Goal: Task Accomplishment & Management: Use online tool/utility

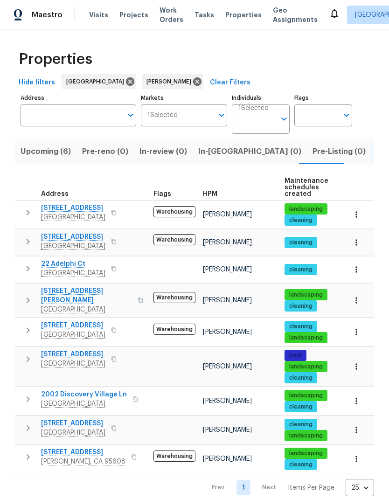
scroll to position [7, 0]
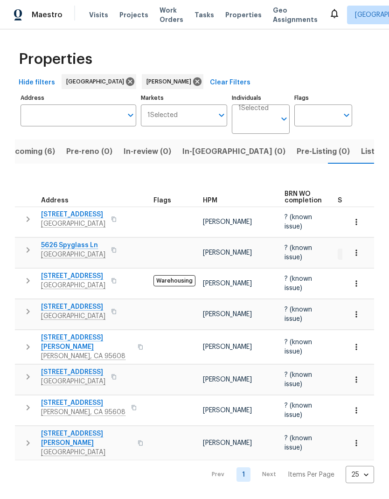
click at [137, 440] on icon "button" at bounding box center [140, 443] width 6 height 6
click at [135, 431] on button "button" at bounding box center [140, 442] width 11 height 22
click at [124, 433] on div "[STREET_ADDRESS][PERSON_NAME]" at bounding box center [93, 443] width 105 height 28
click at [119, 305] on button "button" at bounding box center [113, 311] width 11 height 13
click at [116, 309] on icon "button" at bounding box center [113, 311] width 5 height 5
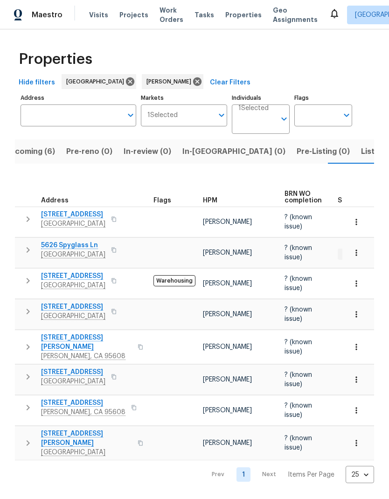
click at [116, 278] on icon "button" at bounding box center [114, 281] width 6 height 6
click at [116, 278] on icon "button" at bounding box center [113, 280] width 5 height 5
click at [361, 150] on span "Listed (9)" at bounding box center [378, 151] width 35 height 13
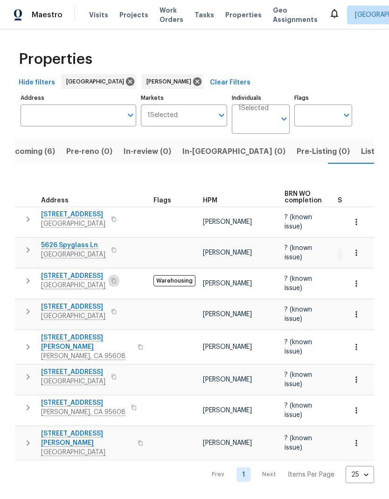
click at [119, 274] on button "button" at bounding box center [113, 280] width 11 height 13
click at [116, 278] on icon "button" at bounding box center [113, 280] width 5 height 5
click at [119, 275] on button "button" at bounding box center [113, 280] width 11 height 13
click at [116, 308] on icon "button" at bounding box center [114, 311] width 6 height 6
click at [119, 305] on button "button" at bounding box center [113, 311] width 11 height 13
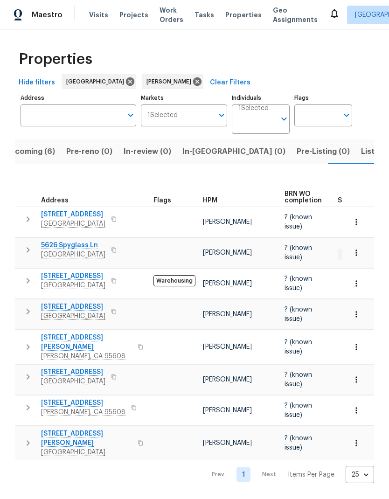
click at [138, 440] on icon "button" at bounding box center [140, 442] width 5 height 5
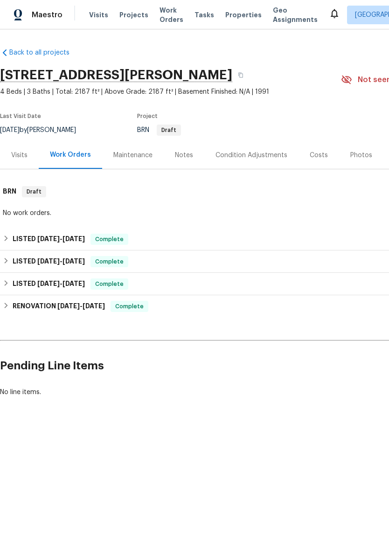
click at [189, 156] on div "Notes" at bounding box center [184, 154] width 18 height 9
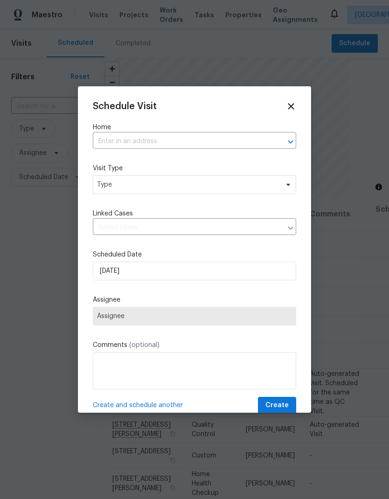
click at [137, 137] on input "text" at bounding box center [181, 141] width 177 height 14
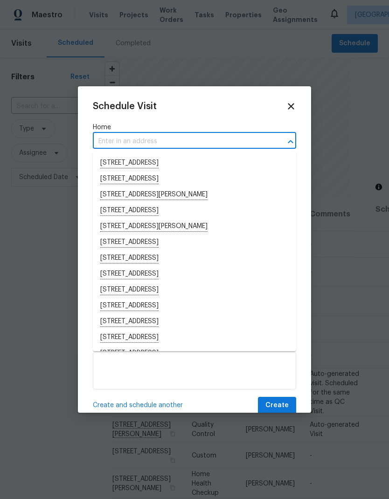
click at [124, 143] on input "text" at bounding box center [181, 141] width 177 height 14
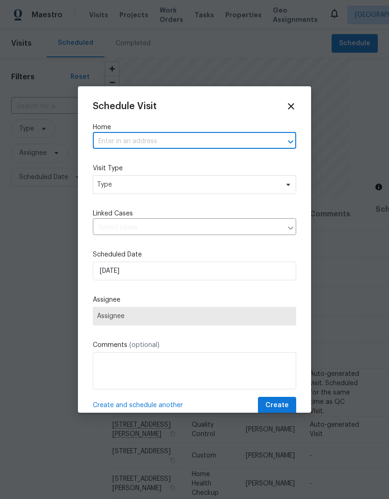
paste input "9023 Colombard Way Sacramento CA 95829"
type input "9023 Colombard Way Sacramento CA 95829"
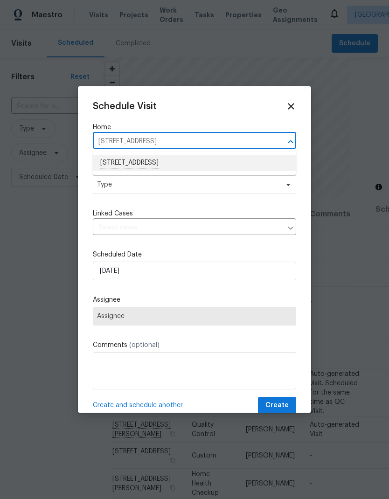
click at [184, 160] on li "9023 Colombard Way, Sacramento, CA 95829" at bounding box center [194, 163] width 203 height 16
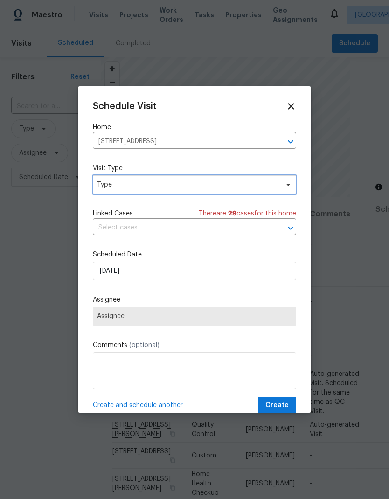
click at [184, 182] on span "Type" at bounding box center [187, 184] width 181 height 9
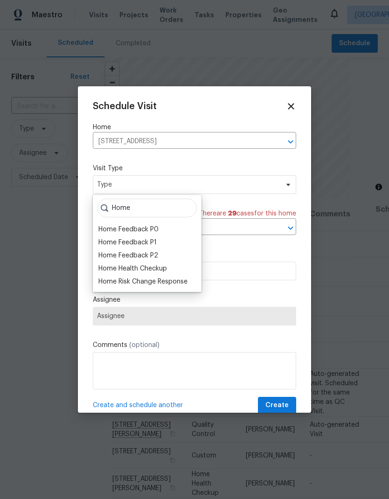
type input "Home"
click at [171, 265] on div "Home Health Checkup" at bounding box center [147, 268] width 103 height 13
click at [167, 266] on div "Home Health Checkup" at bounding box center [132, 268] width 68 height 9
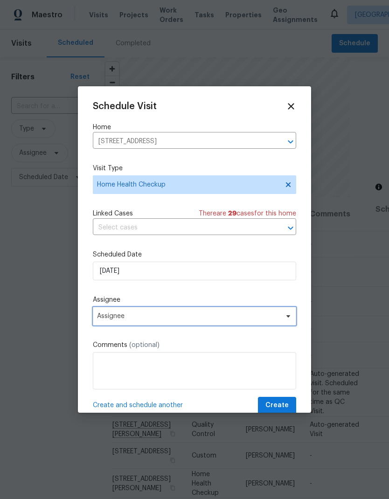
click at [192, 318] on span "Assignee" at bounding box center [188, 315] width 183 height 7
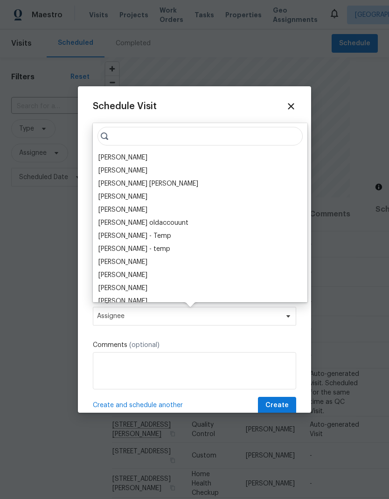
click at [135, 153] on div "[PERSON_NAME]" at bounding box center [122, 157] width 49 height 9
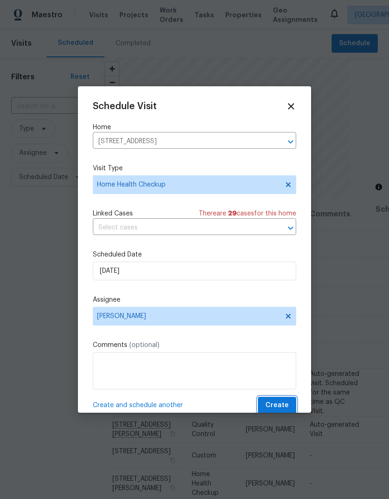
click at [278, 403] on span "Create" at bounding box center [276, 405] width 23 height 12
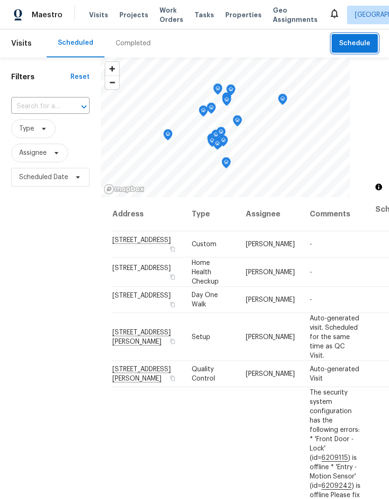
click at [363, 45] on span "Schedule" at bounding box center [354, 44] width 31 height 12
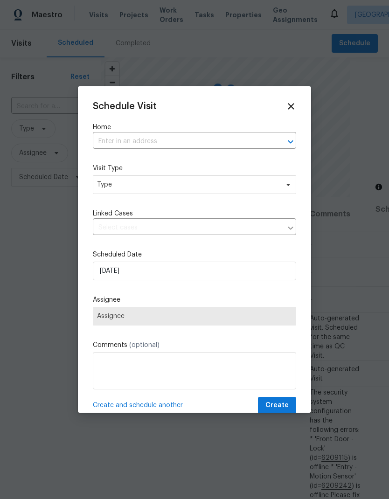
click at [164, 140] on input "text" at bounding box center [181, 141] width 177 height 14
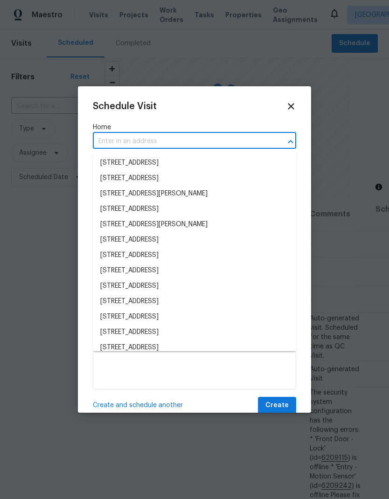
click at [143, 139] on input "text" at bounding box center [181, 141] width 177 height 14
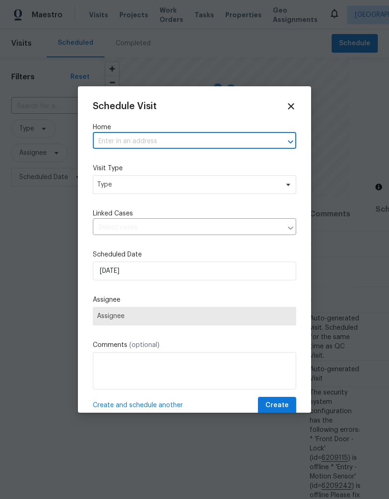
paste input "9023 Colombard Way Sacramento CA 95829"
type input "9023 Colombard Way Sacramento CA 95829"
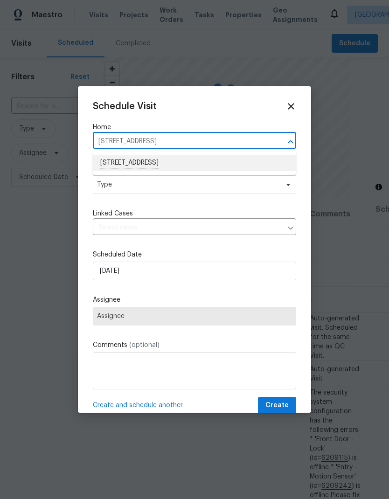
click at [199, 160] on li "9023 Colombard Way, Sacramento, CA 95829" at bounding box center [194, 163] width 203 height 16
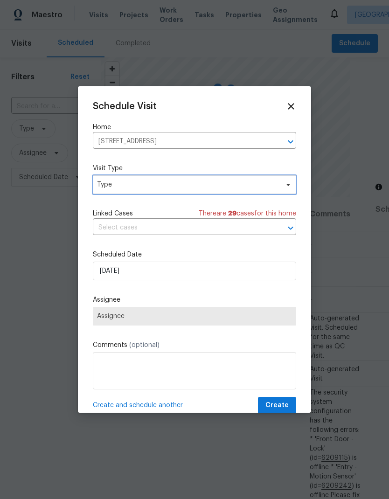
click at [193, 182] on span "Type" at bounding box center [187, 184] width 181 height 9
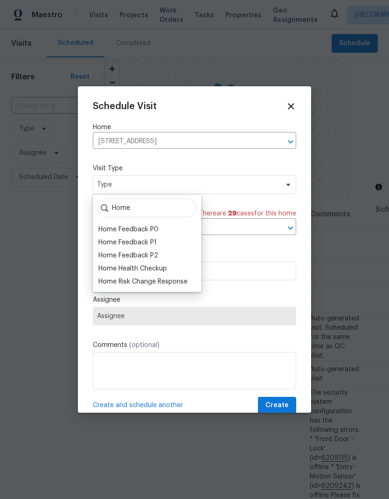
type input "Home"
click at [164, 264] on div "Home Health Checkup" at bounding box center [132, 268] width 68 height 9
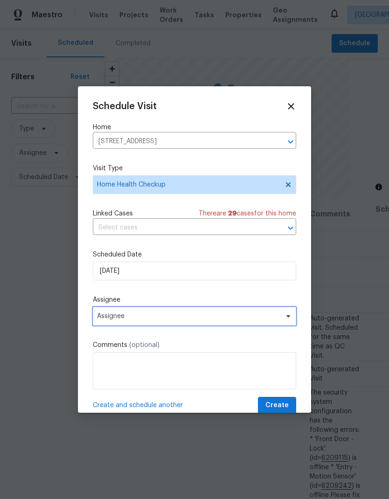
click at [205, 316] on span "Assignee" at bounding box center [188, 315] width 183 height 7
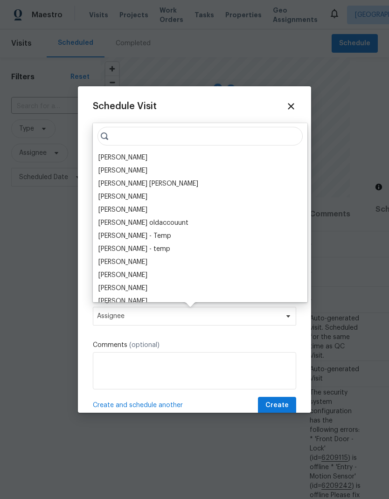
click at [133, 153] on div "[PERSON_NAME]" at bounding box center [122, 157] width 49 height 9
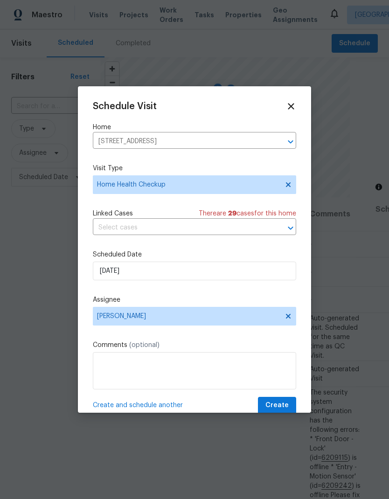
click at [282, 410] on span "Create" at bounding box center [276, 405] width 23 height 12
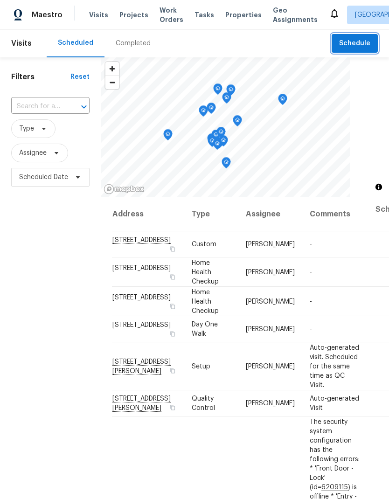
click at [360, 41] on span "Schedule" at bounding box center [354, 44] width 31 height 12
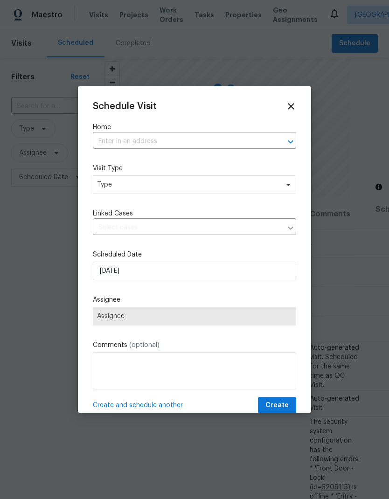
click at [157, 138] on input "text" at bounding box center [181, 141] width 177 height 14
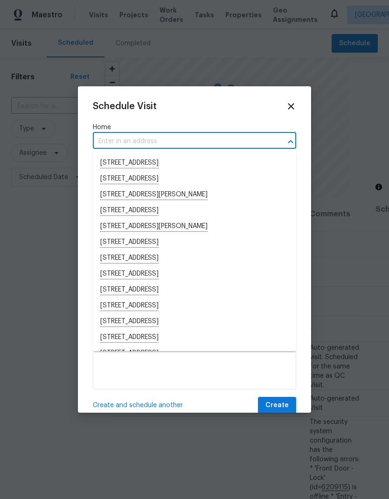
click at [144, 140] on input "text" at bounding box center [181, 141] width 177 height 14
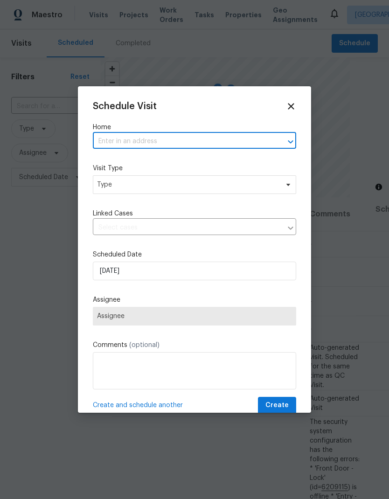
paste input "8261 Red Rock Dr Sacramento CA 95829"
type input "8261 Red Rock Dr Sacramento CA 95829"
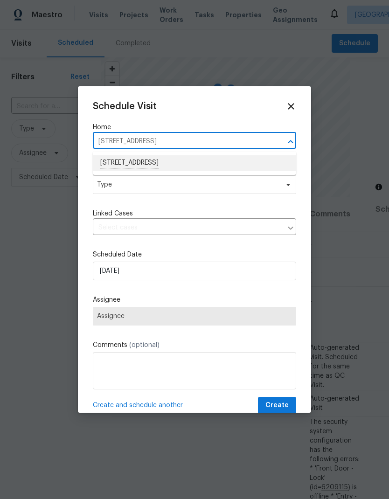
click at [185, 159] on li "8261 Red Rock Dr, Sacramento, CA 95829" at bounding box center [194, 163] width 203 height 16
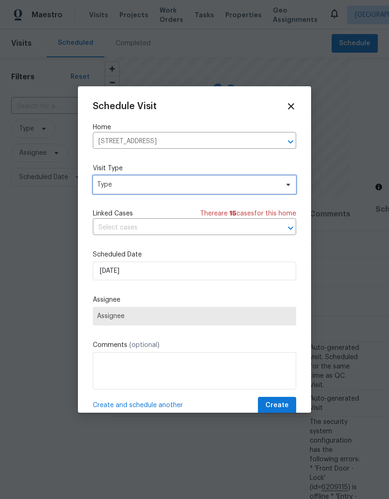
click at [179, 184] on span "Type" at bounding box center [187, 184] width 181 height 9
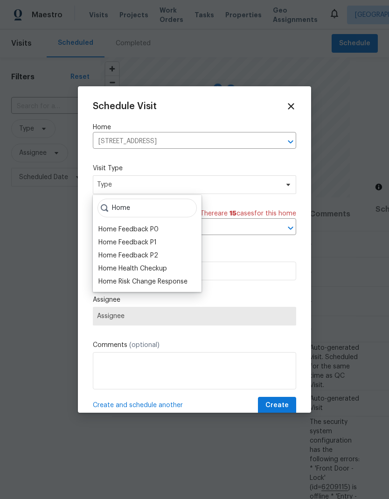
type input "Home"
click at [166, 264] on div "Home Health Checkup" at bounding box center [132, 268] width 68 height 9
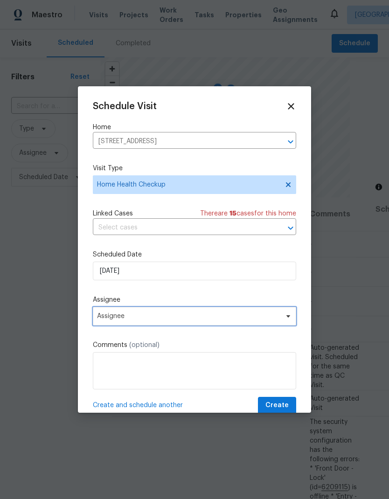
click at [191, 312] on span "Assignee" at bounding box center [194, 316] width 203 height 19
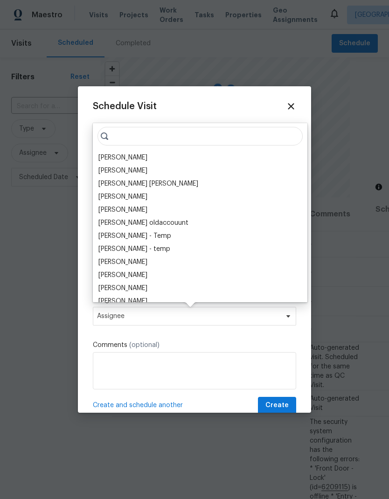
click at [134, 153] on div "[PERSON_NAME]" at bounding box center [122, 157] width 49 height 9
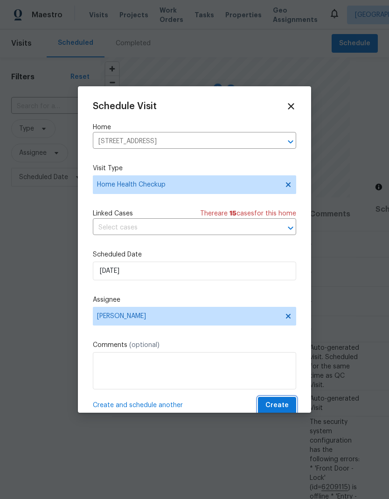
click at [282, 404] on span "Create" at bounding box center [276, 405] width 23 height 12
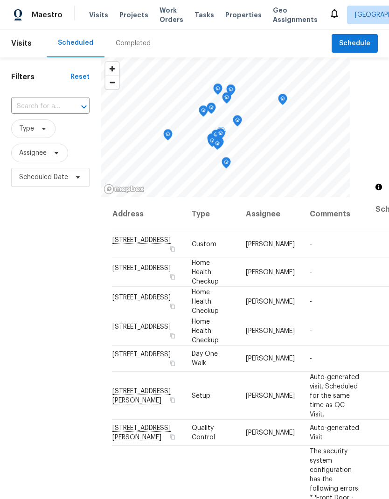
click at [0, 0] on icon at bounding box center [0, 0] width 0 height 0
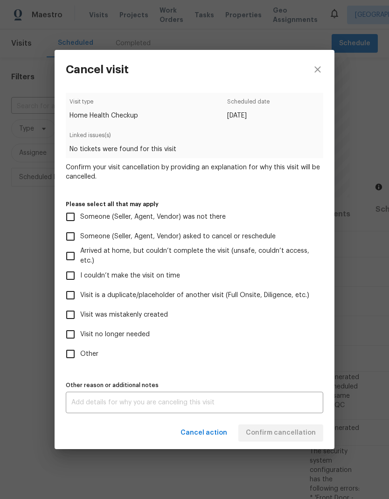
click at [133, 294] on span "Visit is a duplicate/placeholder of another visit (Full Onsite, Diligence, etc.)" at bounding box center [194, 295] width 229 height 10
click at [80, 294] on input "Visit is a duplicate/placeholder of another visit (Full Onsite, Diligence, etc.)" at bounding box center [71, 295] width 20 height 20
click at [281, 434] on div "Cancel action Confirm cancellation" at bounding box center [195, 433] width 280 height 32
click at [252, 405] on textarea at bounding box center [194, 402] width 246 height 7
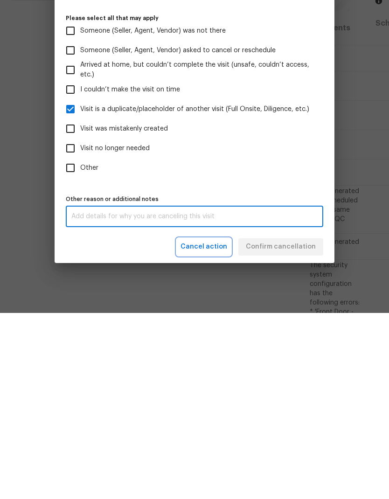
click at [220, 427] on span "Cancel action" at bounding box center [203, 433] width 47 height 12
checkbox input "false"
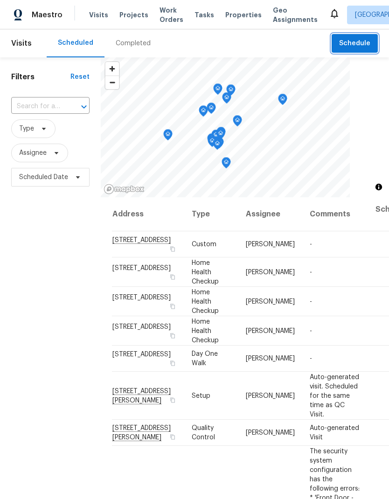
click at [366, 38] on span "Schedule" at bounding box center [354, 44] width 31 height 12
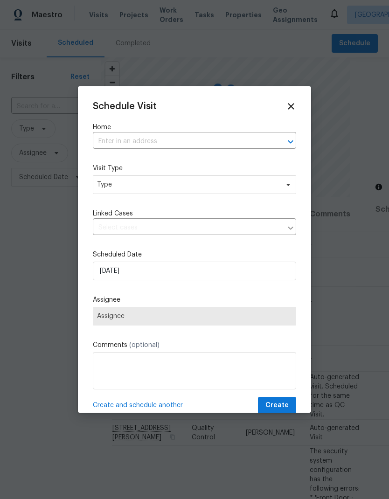
click at [177, 135] on input "text" at bounding box center [181, 141] width 177 height 14
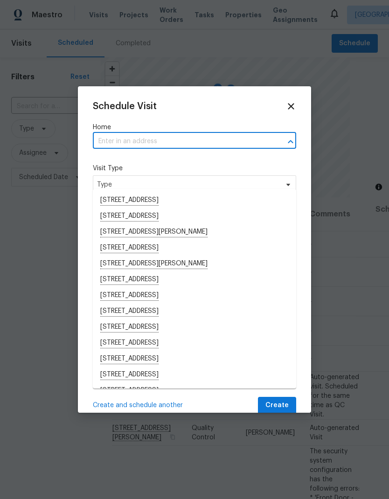
click at [128, 140] on input "text" at bounding box center [181, 141] width 177 height 14
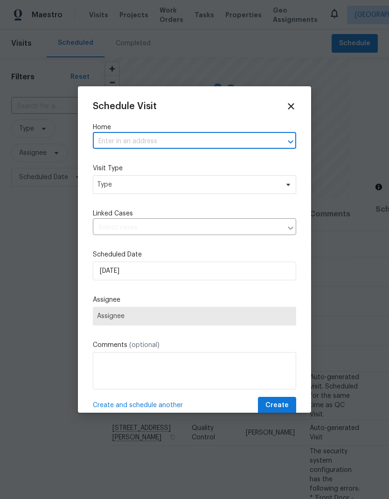
paste input "8598 Flannery Way Sacramento CA 95828"
type input "8598 Flannery Way Sacramento CA 95828"
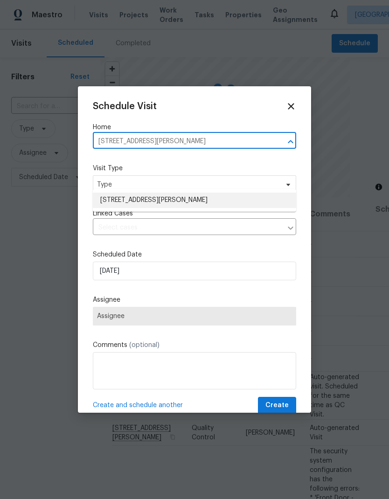
click at [199, 192] on li "8598 Flannery Way, Sacramento, CA 95828" at bounding box center [194, 199] width 203 height 15
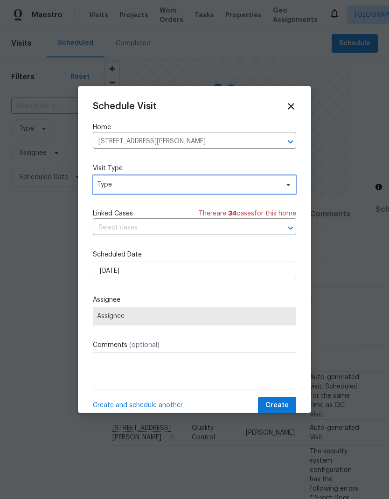
click at [209, 182] on span "Type" at bounding box center [187, 184] width 181 height 9
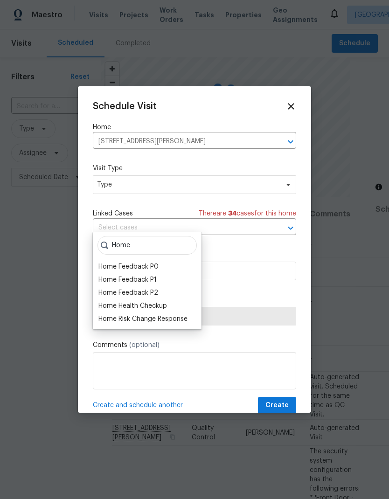
type input "Home"
click at [163, 301] on div "Home Health Checkup" at bounding box center [132, 305] width 68 height 9
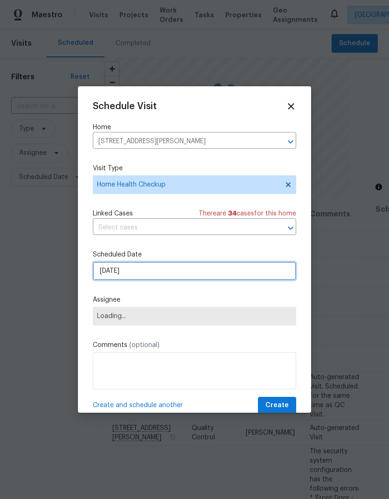
click at [163, 267] on input "8/27/2025" at bounding box center [194, 270] width 203 height 19
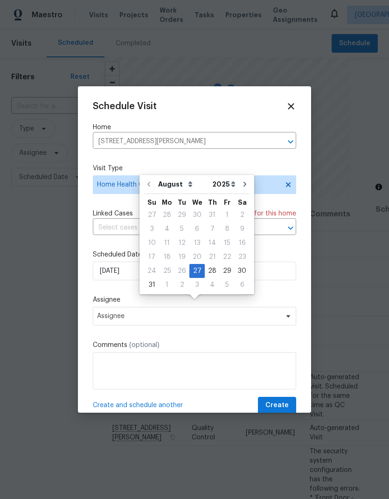
click at [284, 250] on div "Schedule Visit Home 8598 Flannery Way, Sacramento, CA 95828 ​ Visit Type Home H…" at bounding box center [194, 257] width 203 height 313
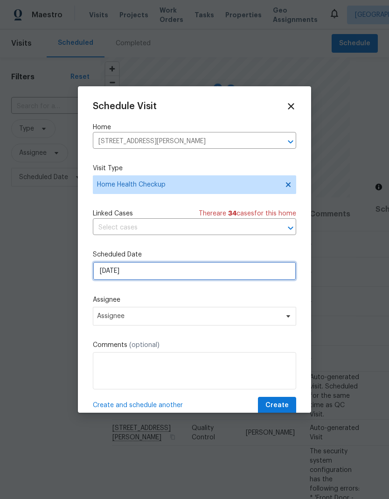
click at [195, 270] on input "8/27/2025" at bounding box center [194, 270] width 203 height 19
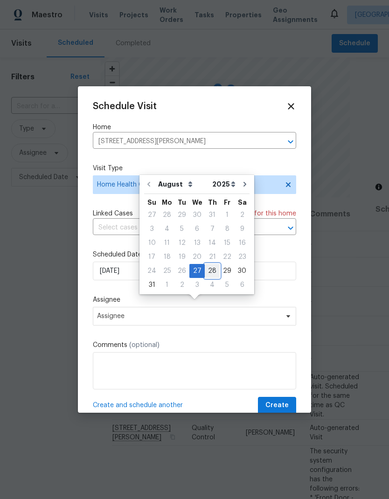
click at [210, 264] on div "28" at bounding box center [212, 270] width 15 height 13
type input "8/28/2025"
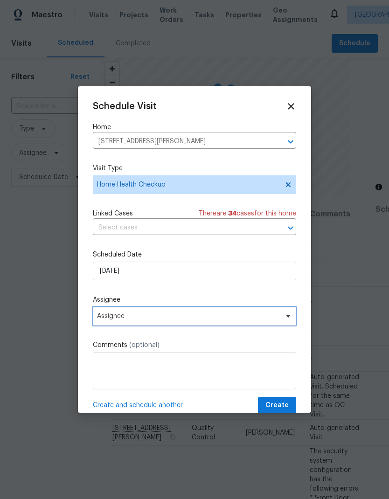
click at [242, 312] on span "Assignee" at bounding box center [194, 316] width 203 height 19
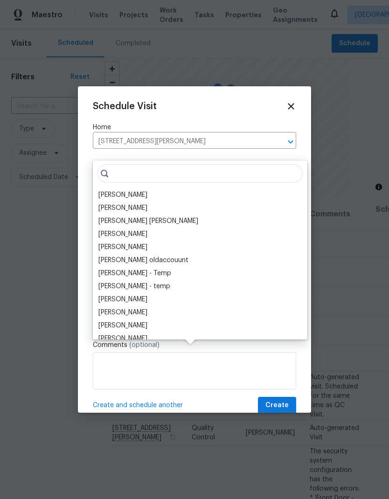
click at [135, 190] on div "[PERSON_NAME]" at bounding box center [122, 194] width 49 height 9
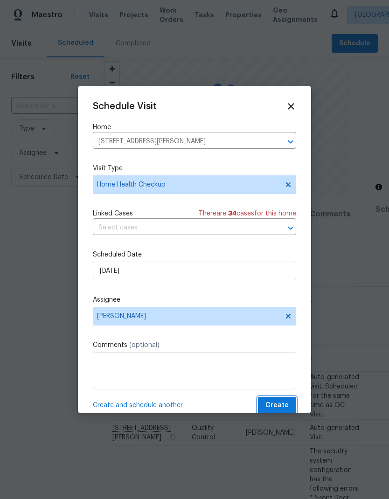
click at [284, 404] on span "Create" at bounding box center [276, 405] width 23 height 12
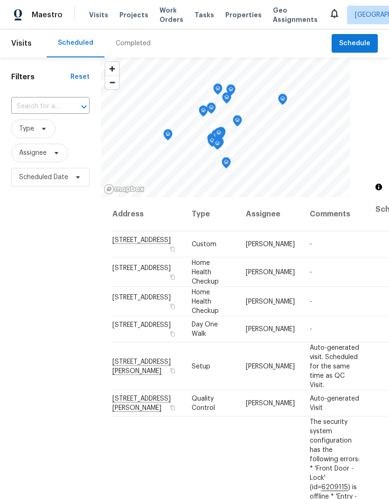
click at [0, 0] on icon at bounding box center [0, 0] width 0 height 0
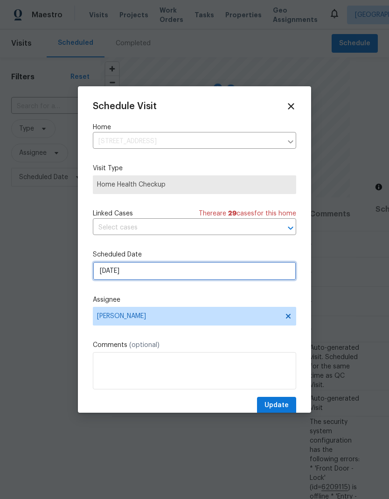
click at [185, 270] on input "8/27/2025" at bounding box center [194, 270] width 203 height 19
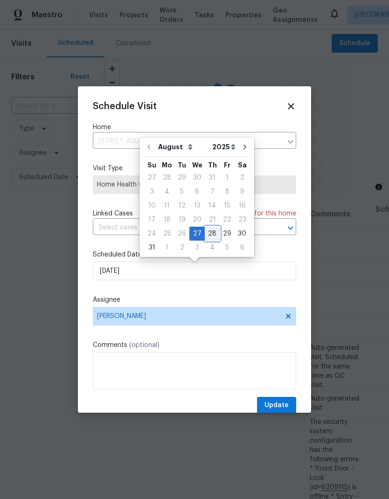
click at [212, 231] on div "28" at bounding box center [212, 233] width 15 height 13
type input "8/28/2025"
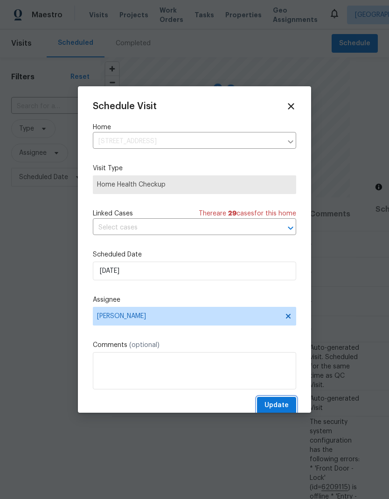
click at [282, 404] on span "Update" at bounding box center [276, 405] width 24 height 12
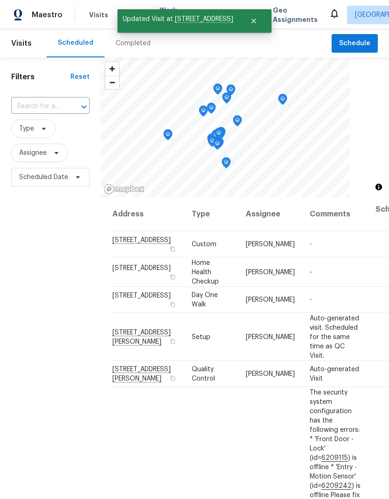
click at [66, 387] on div "Filters Reset ​ Type Assignee Scheduled Date" at bounding box center [50, 326] width 101 height 539
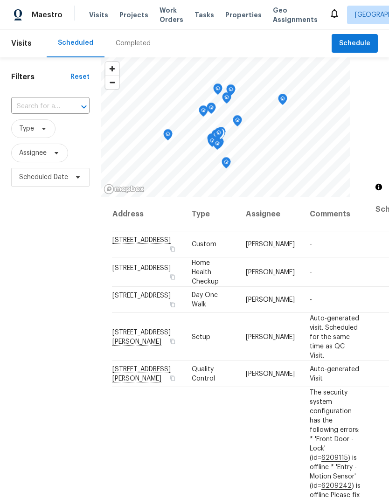
click at [0, 0] on icon at bounding box center [0, 0] width 0 height 0
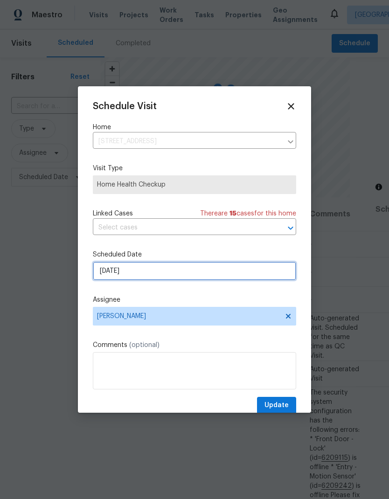
click at [160, 279] on input "8/27/2025" at bounding box center [194, 270] width 203 height 19
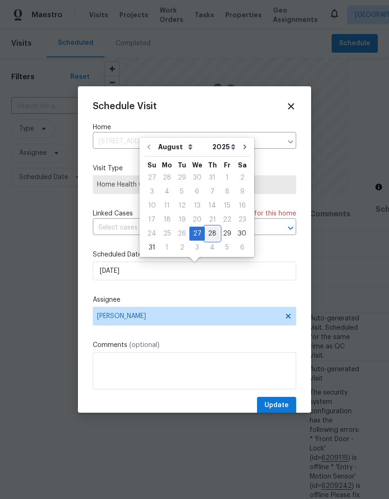
click at [207, 234] on div "28" at bounding box center [212, 233] width 15 height 13
type input "8/28/2025"
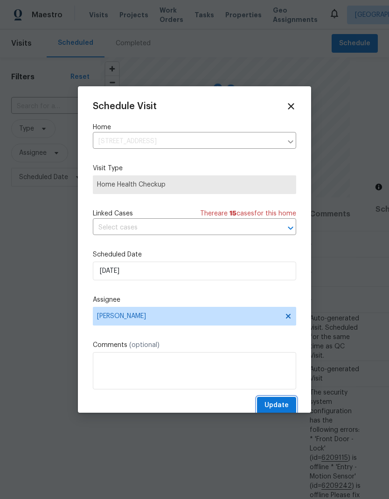
click at [277, 406] on span "Update" at bounding box center [276, 405] width 24 height 12
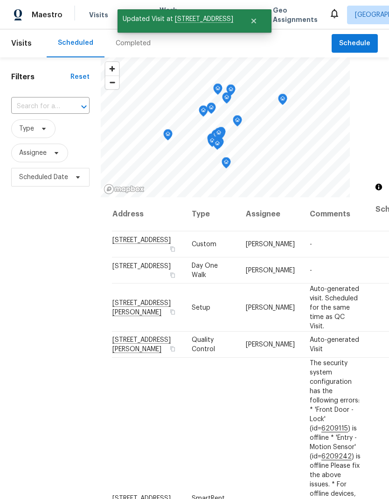
click at [61, 387] on div "Filters Reset ​ Type Assignee Scheduled Date" at bounding box center [50, 326] width 101 height 539
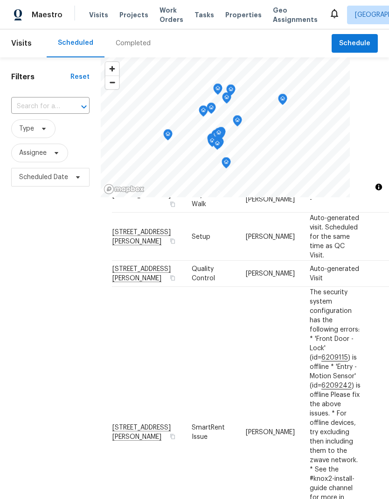
scroll to position [72, 0]
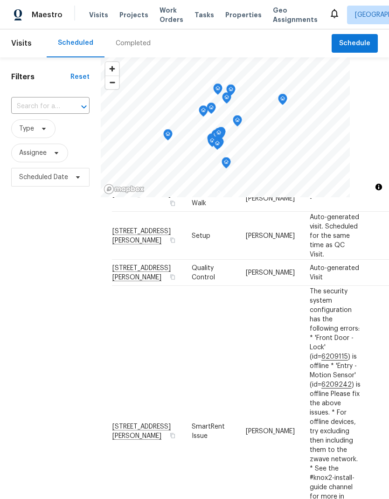
click at [55, 392] on div "Filters Reset ​ Type Assignee Scheduled Date" at bounding box center [50, 326] width 101 height 539
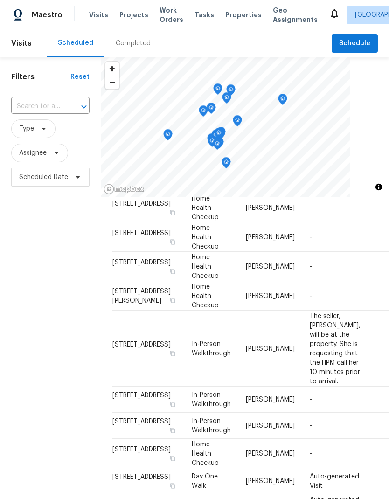
scroll to position [658, 0]
